Goal: Task Accomplishment & Management: Manage account settings

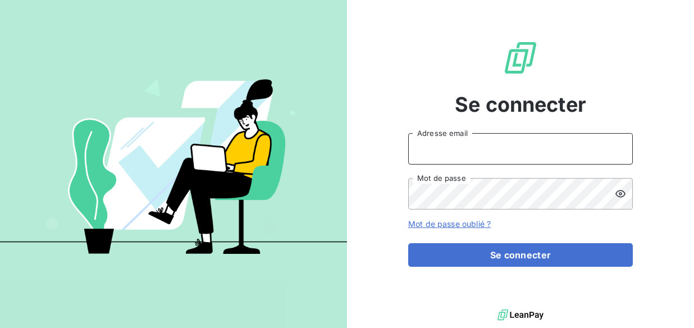
click at [460, 147] on input "Adresse email" at bounding box center [520, 148] width 225 height 31
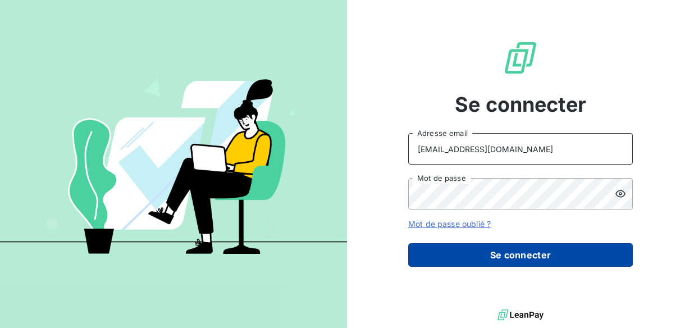
type input "[EMAIL_ADDRESS][DOMAIN_NAME]"
click at [480, 252] on button "Se connecter" at bounding box center [520, 255] width 225 height 24
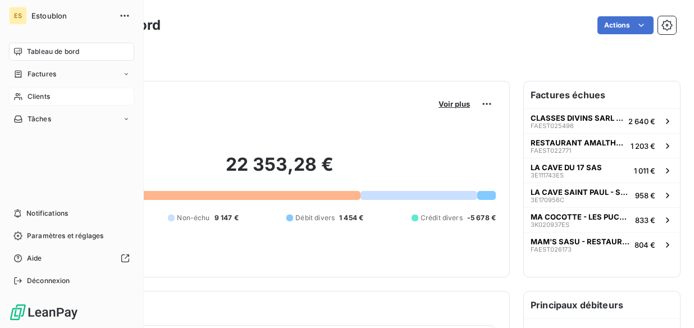
click at [20, 99] on icon at bounding box center [18, 96] width 8 height 7
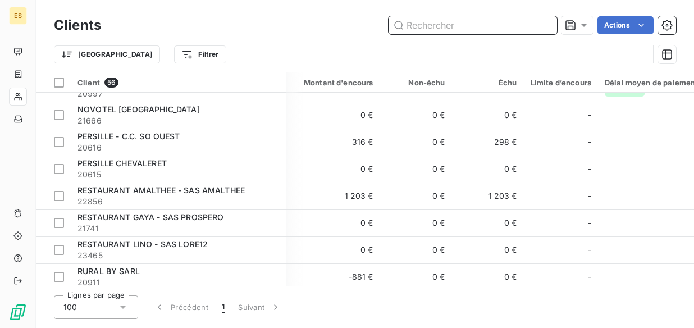
scroll to position [1124, 3]
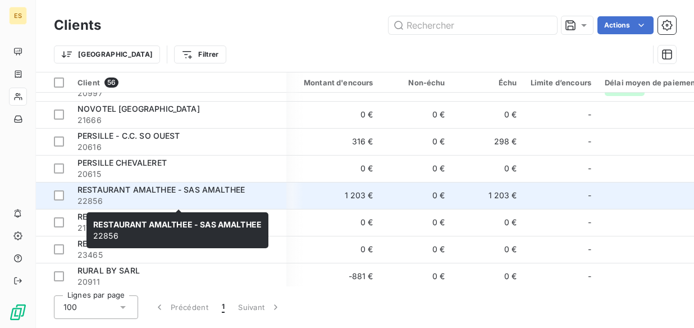
click at [217, 193] on span "RESTAURANT AMALTHEE - SAS AMALTHEE" at bounding box center [161, 190] width 167 height 10
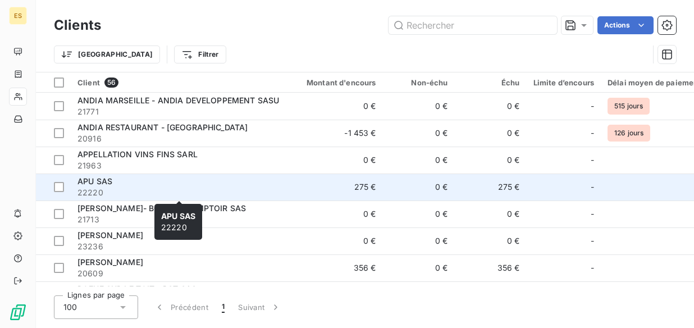
click at [202, 185] on div "APU SAS" at bounding box center [179, 181] width 202 height 11
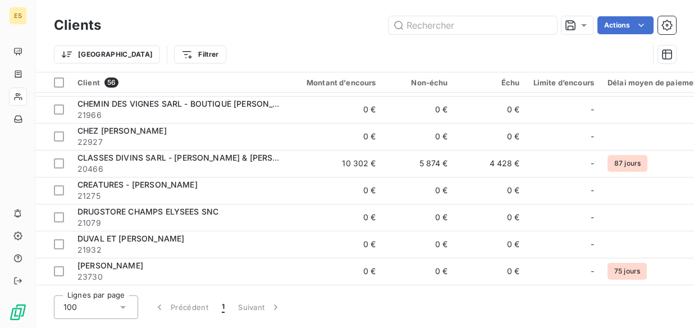
scroll to position [348, 0]
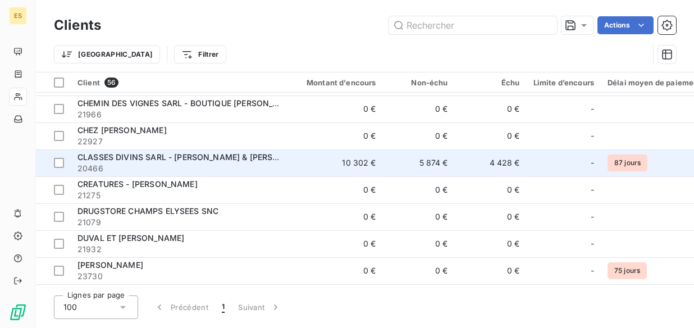
click at [244, 161] on span "CLASSES DIVINS SARL - [PERSON_NAME] & [PERSON_NAME]" at bounding box center [197, 157] width 238 height 10
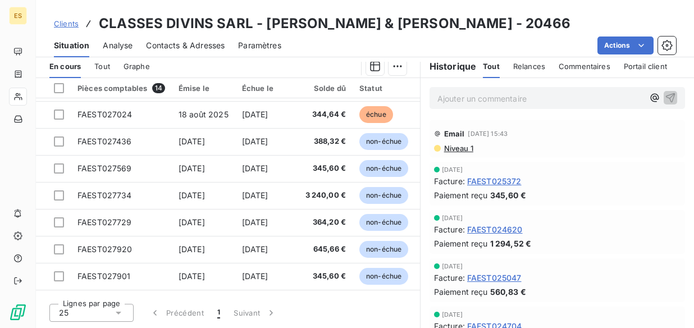
scroll to position [181, 0]
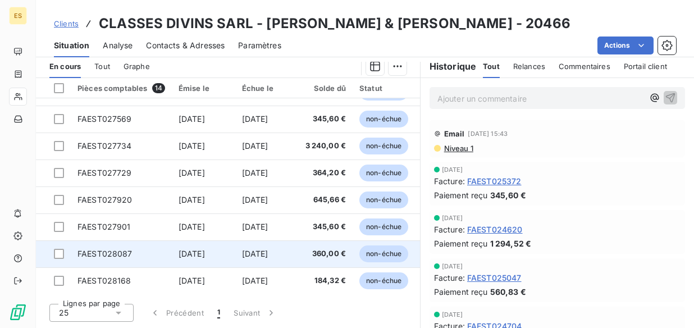
click at [179, 258] on span "[DATE]" at bounding box center [192, 254] width 26 height 10
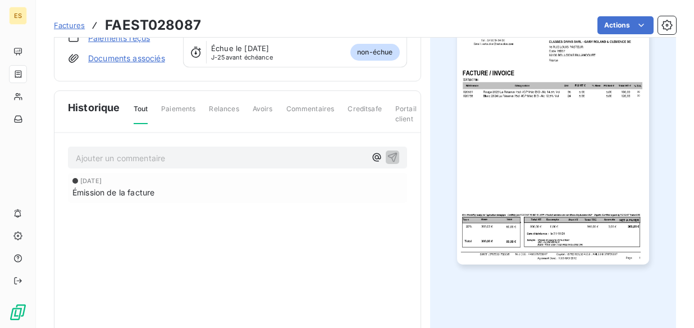
scroll to position [139, 0]
click at [502, 239] on img "button" at bounding box center [553, 127] width 192 height 271
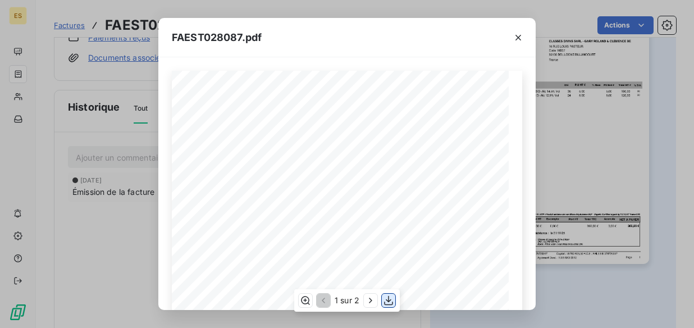
click at [389, 299] on icon "button" at bounding box center [388, 300] width 11 height 11
click at [519, 40] on icon "button" at bounding box center [518, 37] width 11 height 11
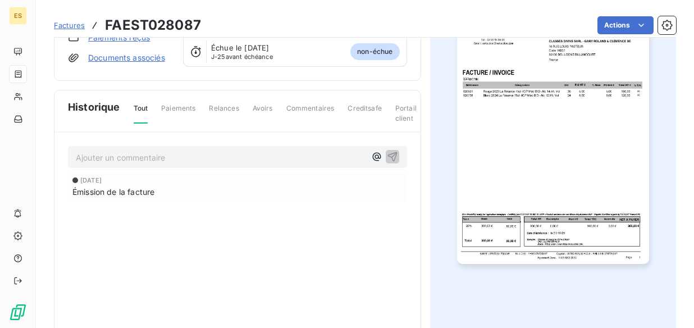
scroll to position [0, 0]
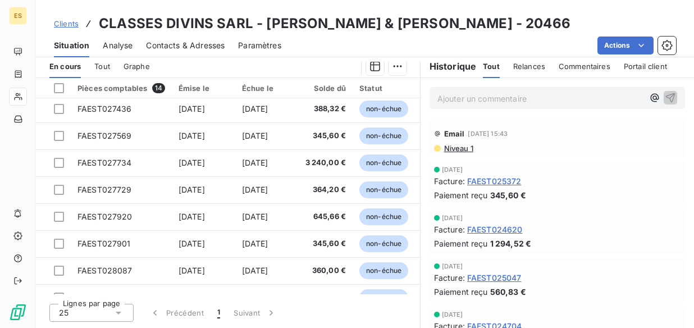
scroll to position [181, 0]
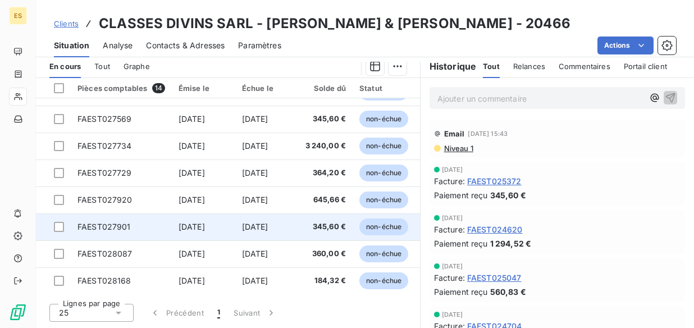
click at [190, 230] on span "[DATE]" at bounding box center [192, 227] width 26 height 10
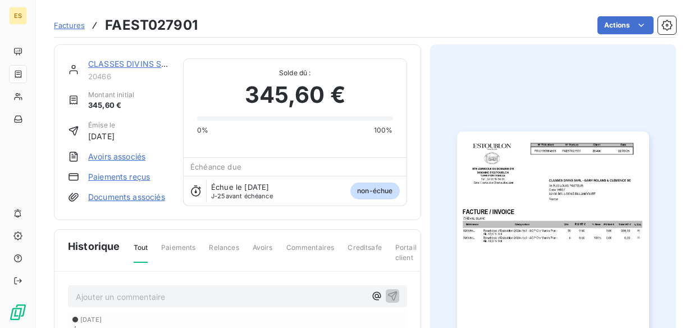
scroll to position [139, 0]
